Goal: Obtain resource: Download file/media

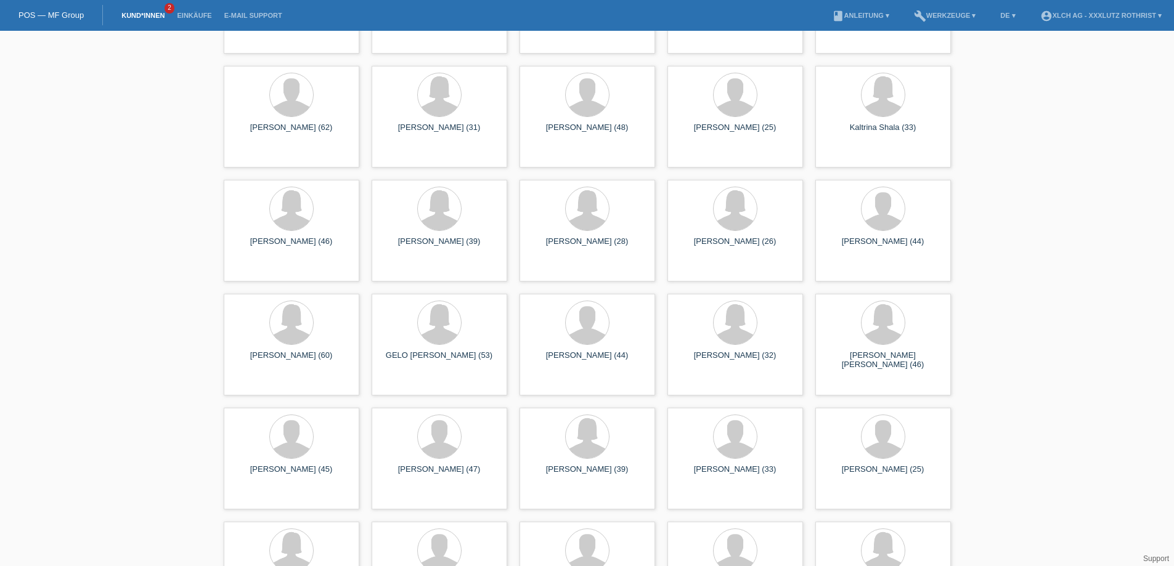
scroll to position [5976, 0]
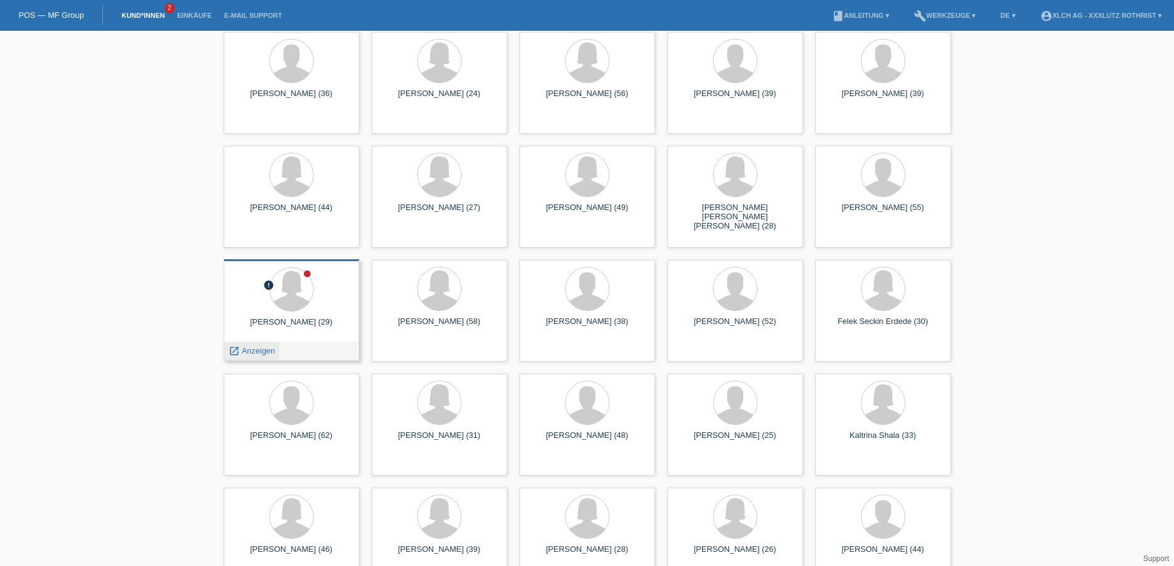
click at [270, 351] on span "Anzeigen" at bounding box center [258, 350] width 33 height 9
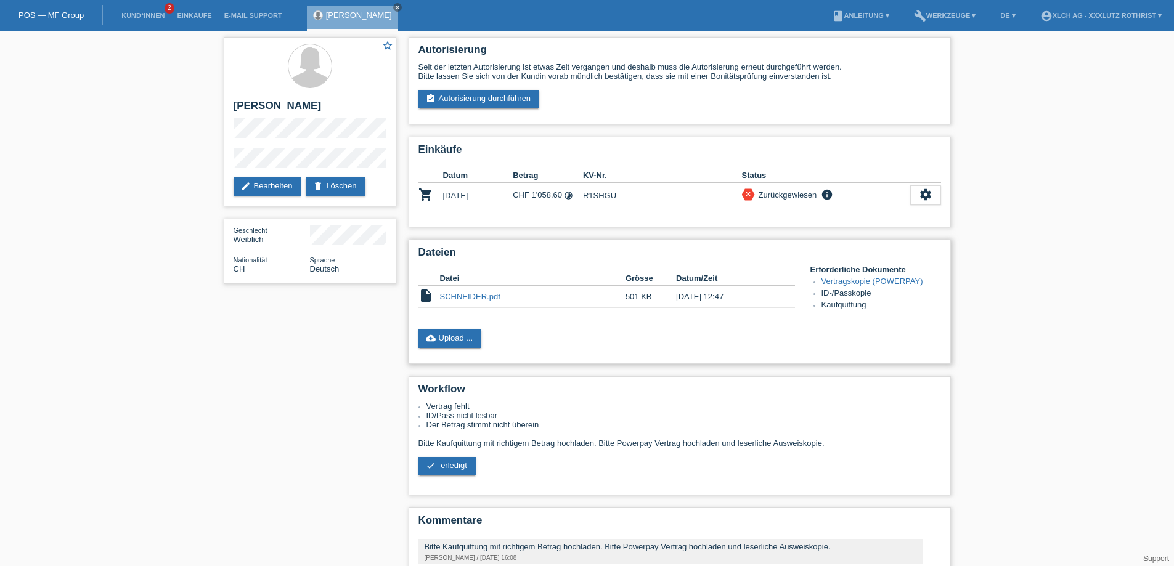
click at [471, 299] on link "SCHNEIDER.pdf" at bounding box center [470, 296] width 60 height 9
click at [922, 199] on icon "settings" at bounding box center [926, 195] width 14 height 14
click at [815, 254] on span "Vertrag herunterladen" at bounding box center [839, 254] width 81 height 15
click at [1058, 169] on div "star_border [PERSON_NAME] edit Bearbeiten delete Löschen Geschlecht Weiblich Na…" at bounding box center [587, 330] width 1174 height 599
click at [926, 197] on icon "settings" at bounding box center [926, 195] width 14 height 14
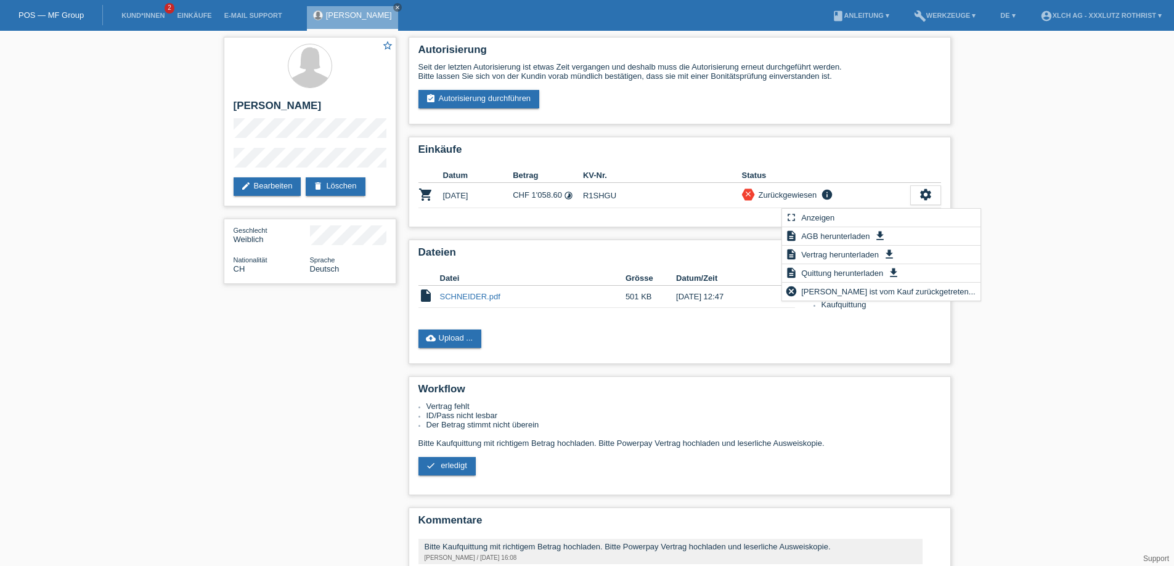
click at [1084, 182] on div "star_border Celina Schneider edit Bearbeiten delete Löschen Geschlecht Weiblich…" at bounding box center [587, 330] width 1174 height 599
click at [831, 197] on icon "info" at bounding box center [826, 195] width 15 height 12
click at [1033, 146] on div "star_border Celina Schneider edit Bearbeiten delete Löschen Geschlecht Weiblich…" at bounding box center [587, 330] width 1174 height 599
